Goal: Information Seeking & Learning: Learn about a topic

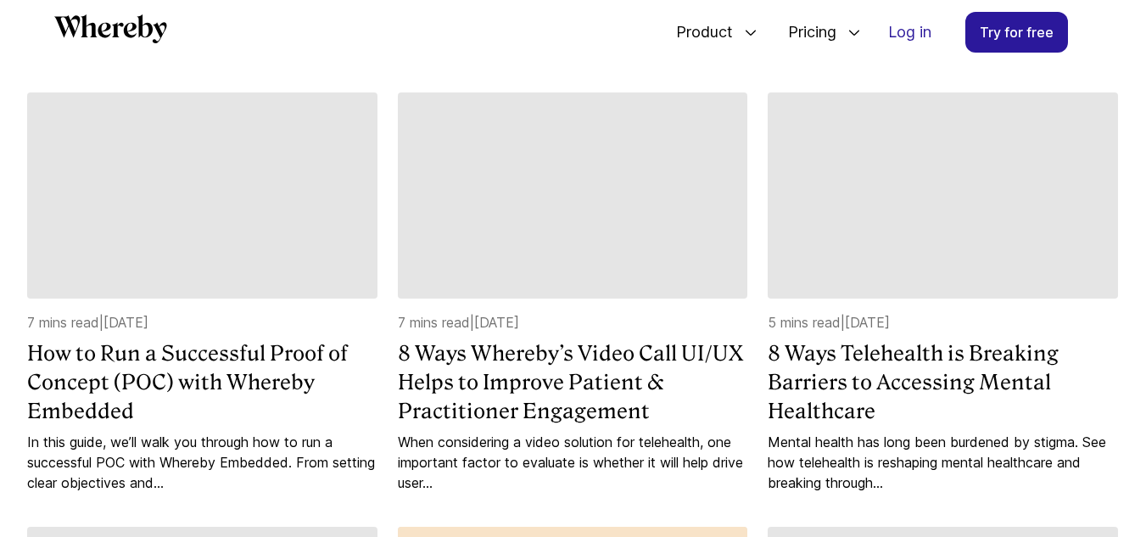
scroll to position [1069, 0]
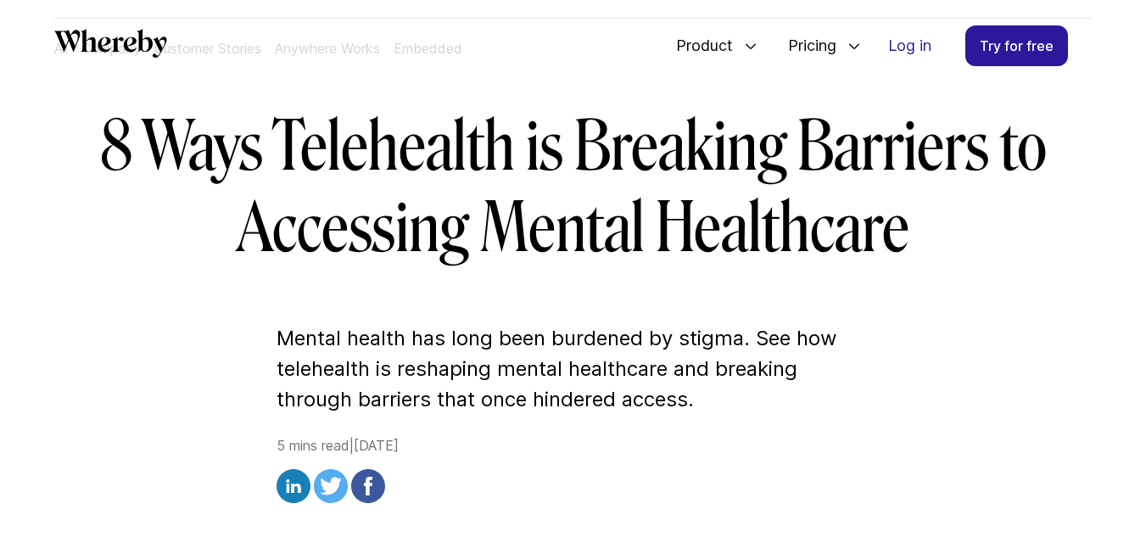
scroll to position [85, 0]
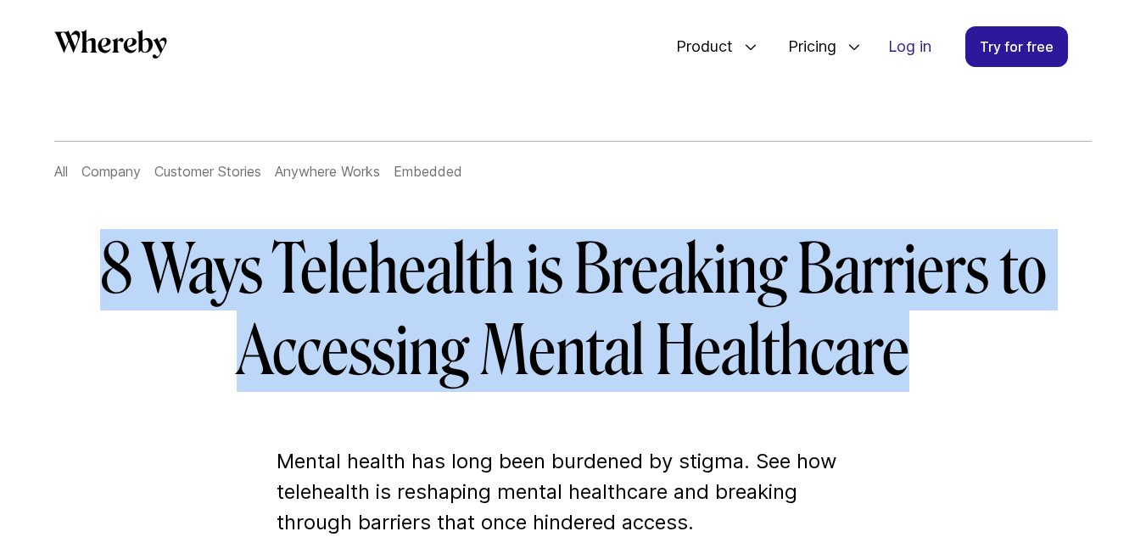
drag, startPoint x: 138, startPoint y: 251, endPoint x: 904, endPoint y: 325, distance: 769.6
click at [904, 325] on h1 "8 Ways Telehealth is Breaking Barriers to Accessing Mental Healthcare" at bounding box center [573, 310] width 977 height 163
copy h1 "8 Ways Telehealth is Breaking Barriers to Accessing Mental Healthcare"
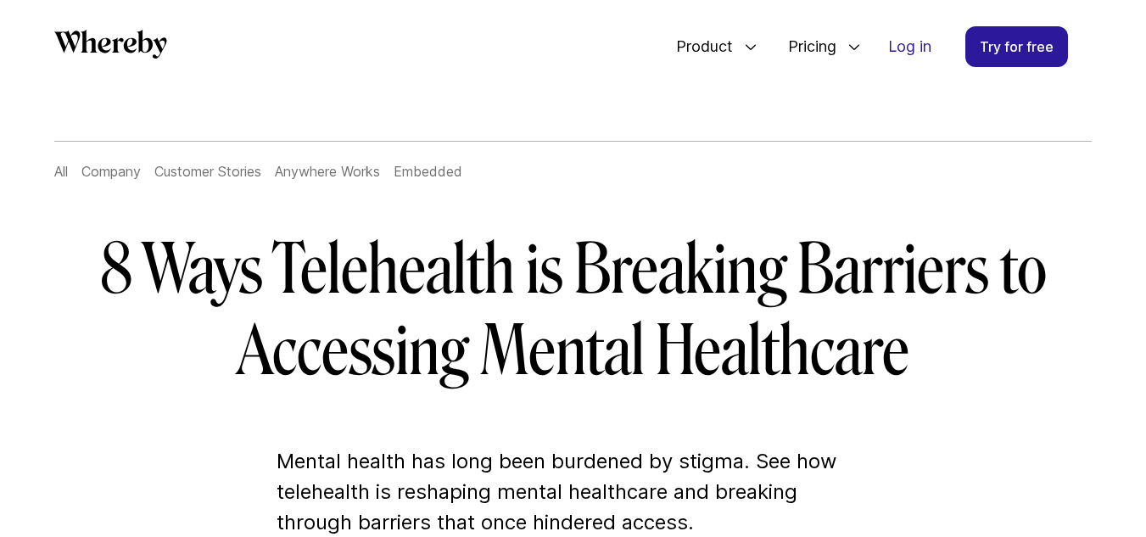
click at [918, 372] on h1 "8 Ways Telehealth is Breaking Barriers to Accessing Mental Healthcare" at bounding box center [573, 310] width 977 height 163
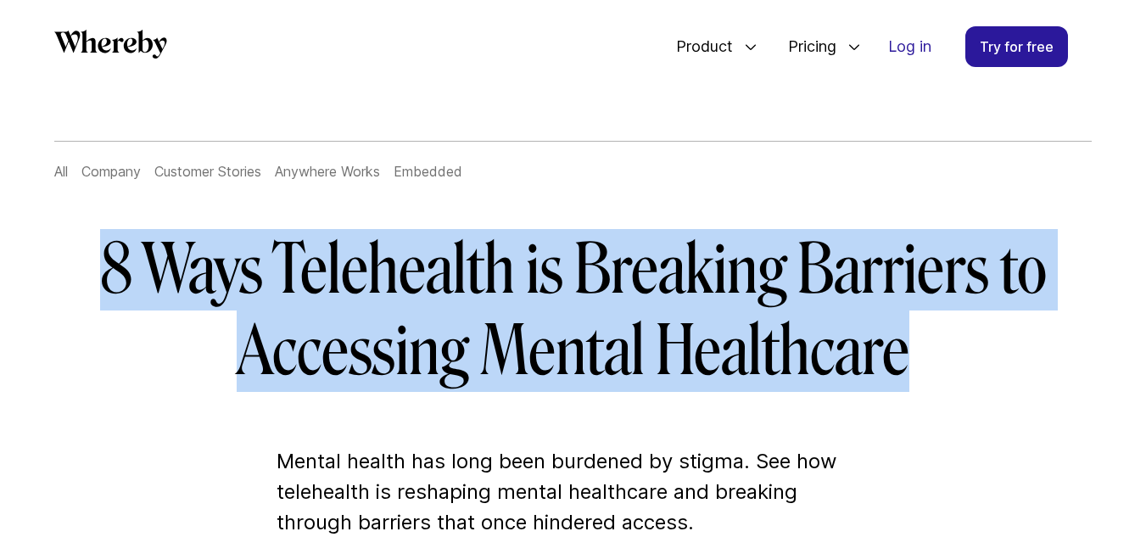
drag, startPoint x: 91, startPoint y: 244, endPoint x: 904, endPoint y: 380, distance: 824.8
click at [904, 380] on h1 "8 Ways Telehealth is Breaking Barriers to Accessing Mental Healthcare" at bounding box center [573, 310] width 977 height 163
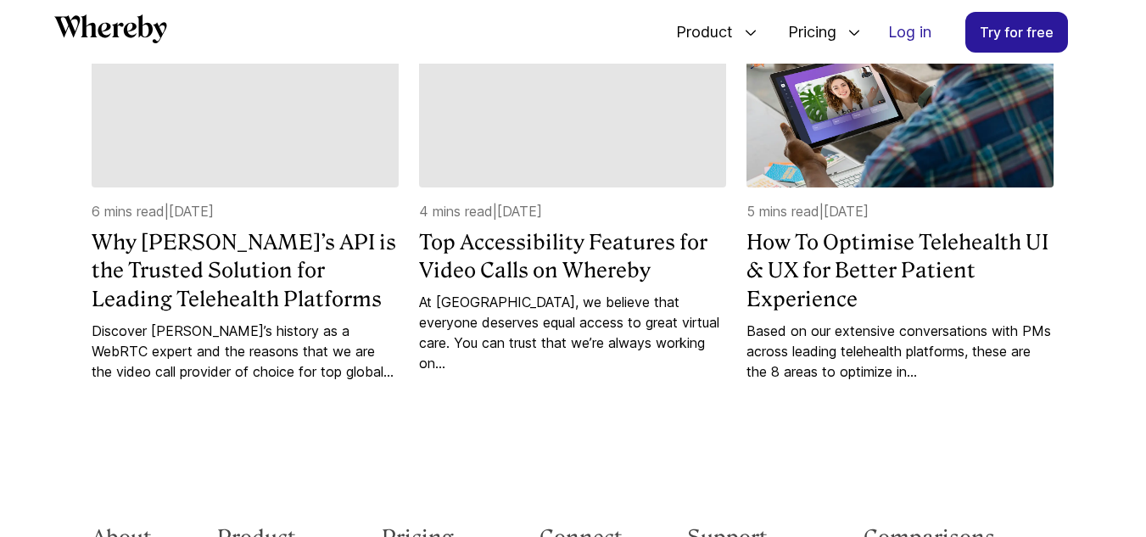
scroll to position [6248, 0]
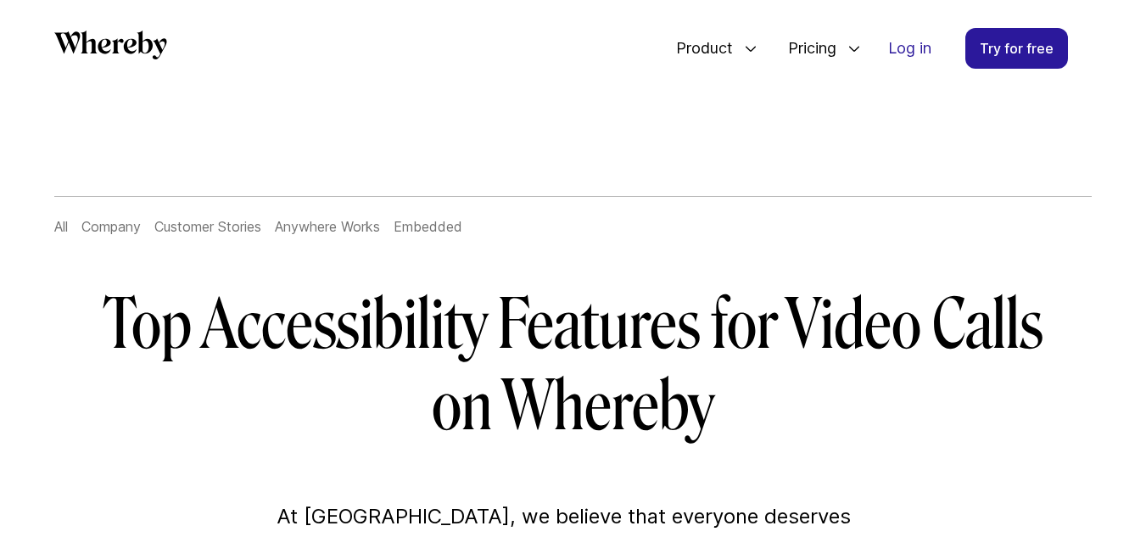
scroll to position [84, 0]
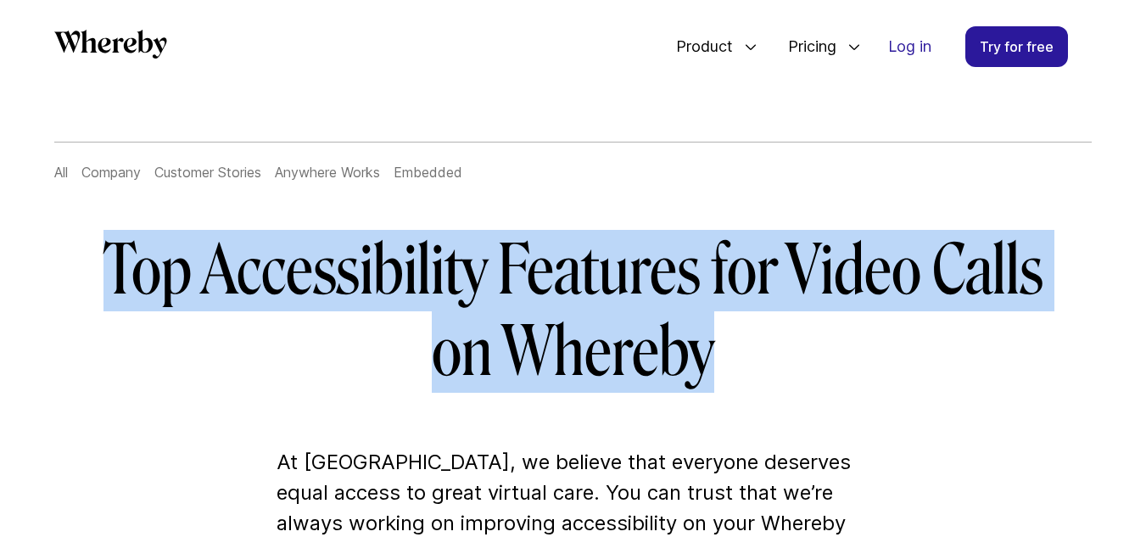
drag, startPoint x: 767, startPoint y: 380, endPoint x: 91, endPoint y: 292, distance: 681.8
click at [91, 292] on h1 "Top Accessibility Features for Video Calls on Whereby" at bounding box center [573, 311] width 977 height 163
copy h1 "Top Accessibility Features for Video Calls on Whereby"
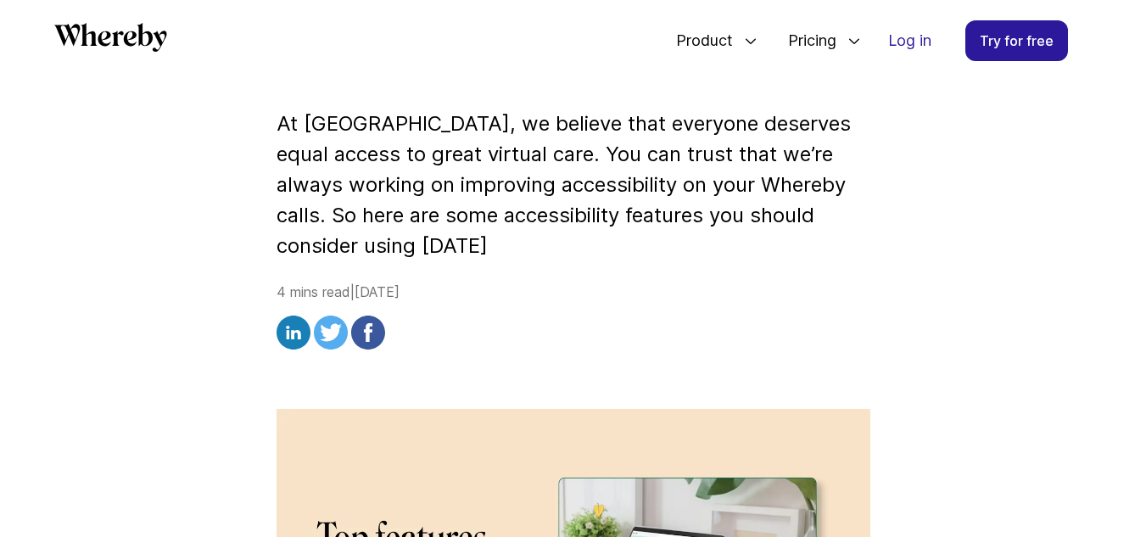
scroll to position [165, 0]
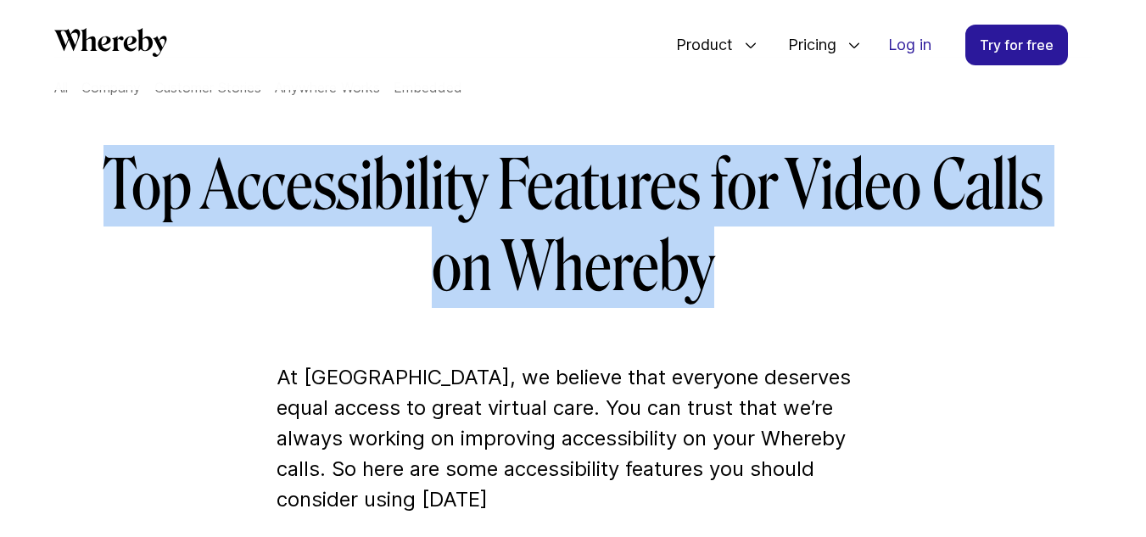
click at [763, 302] on h1 "Top Accessibility Features for Video Calls on Whereby" at bounding box center [573, 226] width 977 height 163
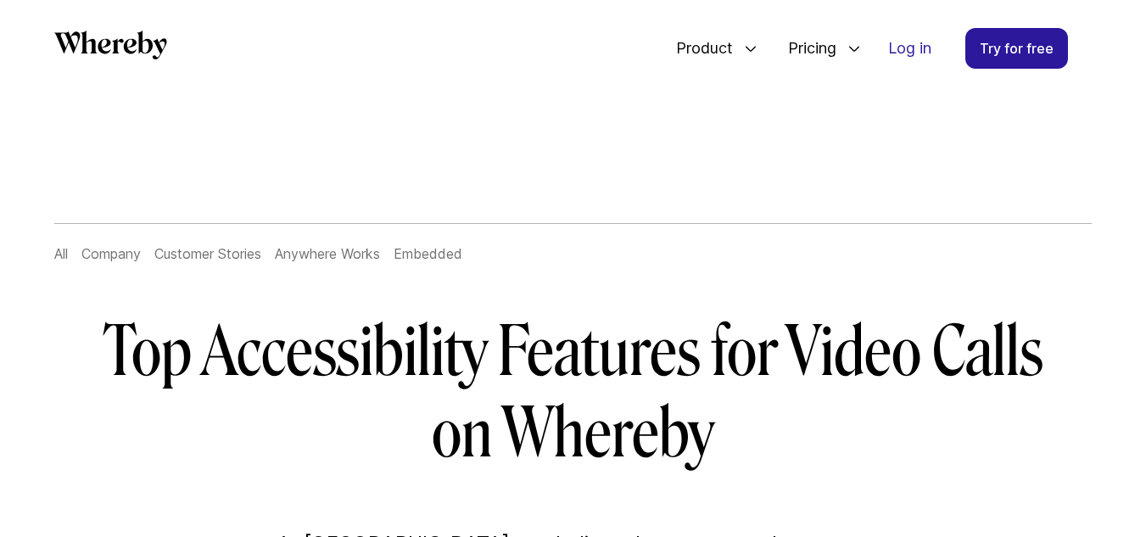
scroll to position [3, 0]
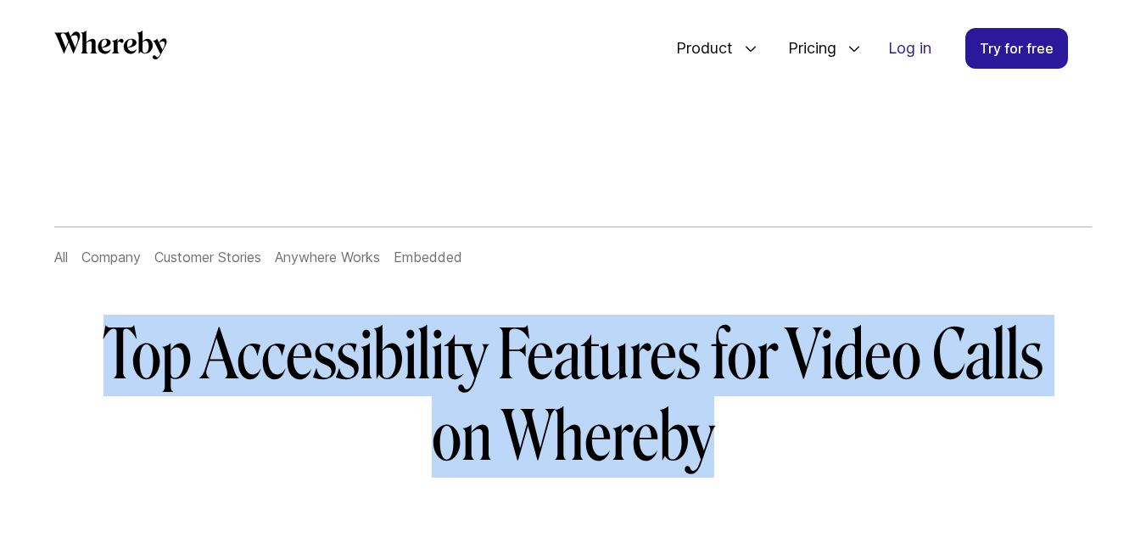
drag, startPoint x: 736, startPoint y: 435, endPoint x: 105, endPoint y: 296, distance: 646.3
copy h1 "Top Accessibility Features for Video Calls on Whereby"
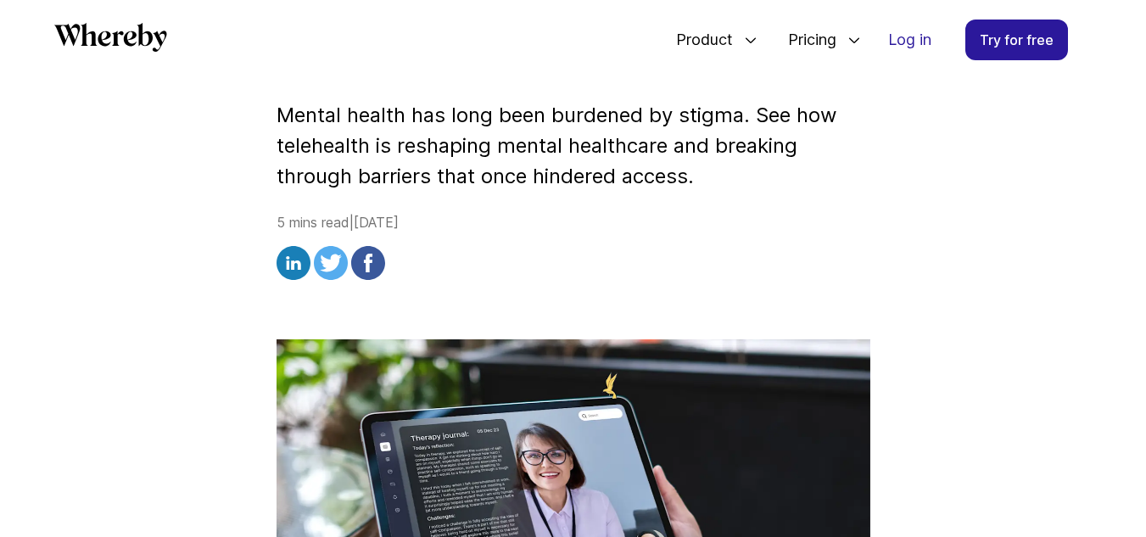
scroll to position [15, 0]
